Goal: Find specific page/section: Find specific page/section

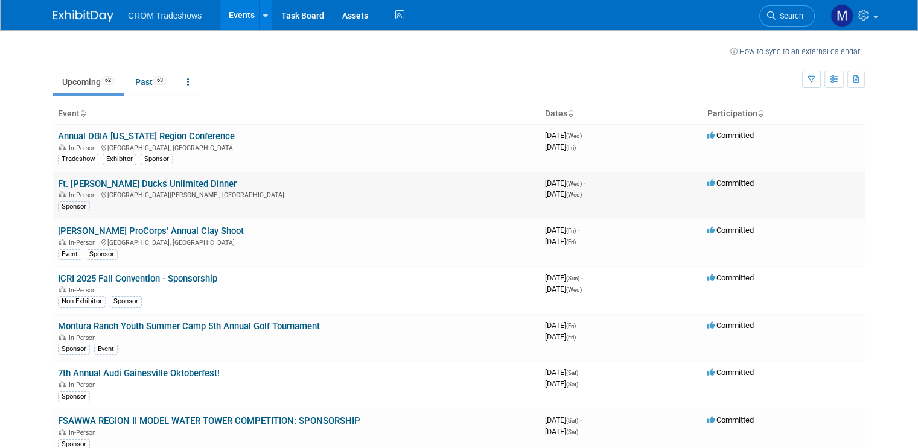
click at [219, 189] on div "In-Person Fort Myers, FL" at bounding box center [296, 194] width 477 height 10
click at [160, 185] on link "Ft. [PERSON_NAME] Ducks Unlimited Dinner" at bounding box center [147, 184] width 179 height 11
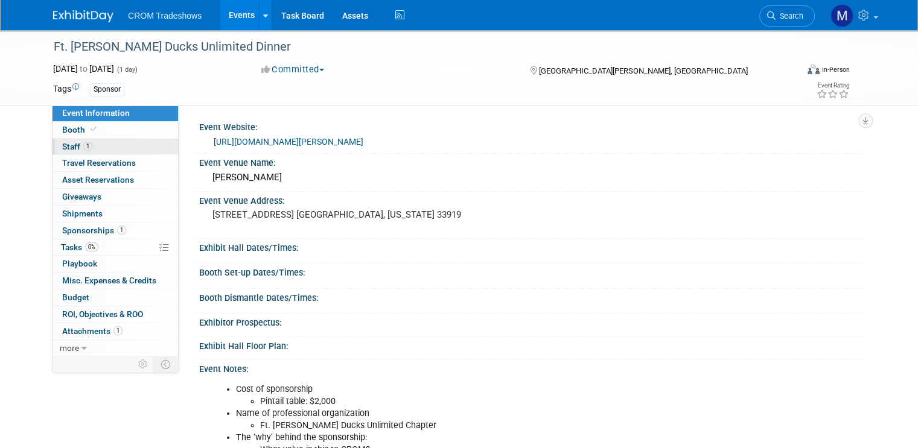
click at [62, 146] on span "Staff 1" at bounding box center [77, 147] width 30 height 10
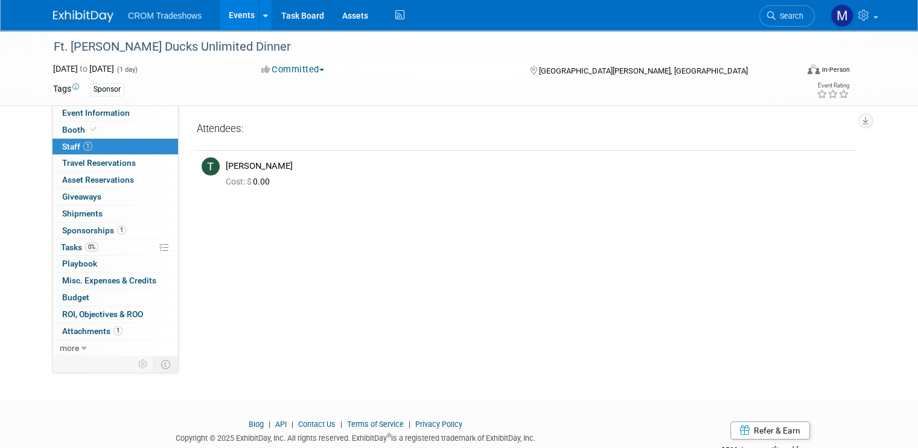
click at [376, 274] on div "Event Website: [URL][DOMAIN_NAME][PERSON_NAME] Event Venue Name: [PERSON_NAME] …" at bounding box center [522, 230] width 686 height 250
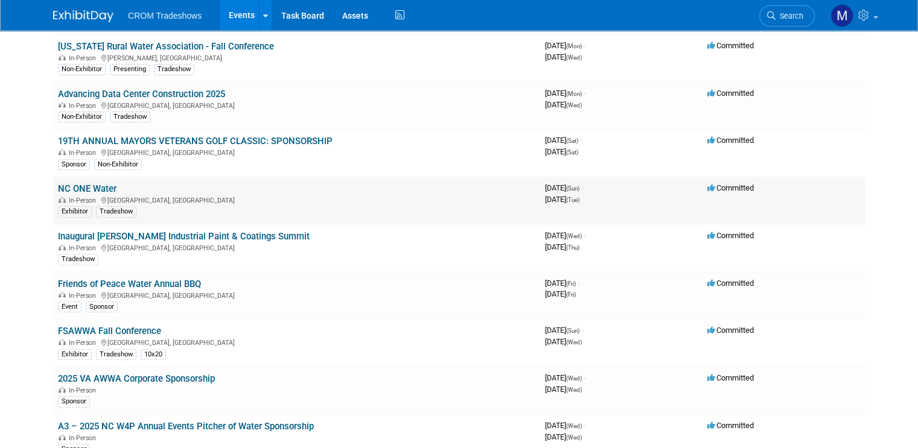
scroll to position [362, 0]
